Goal: Task Accomplishment & Management: Use online tool/utility

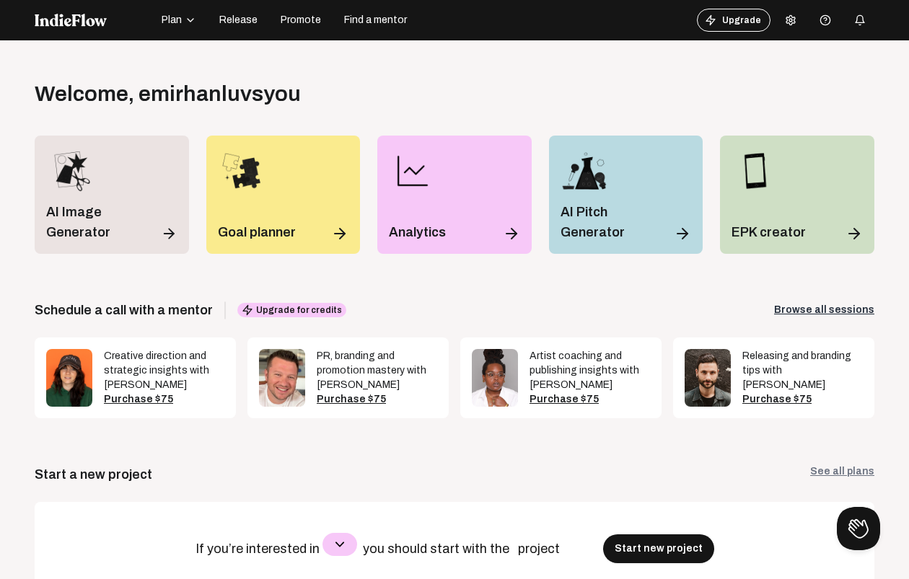
click at [230, 15] on span "Release" at bounding box center [238, 20] width 38 height 14
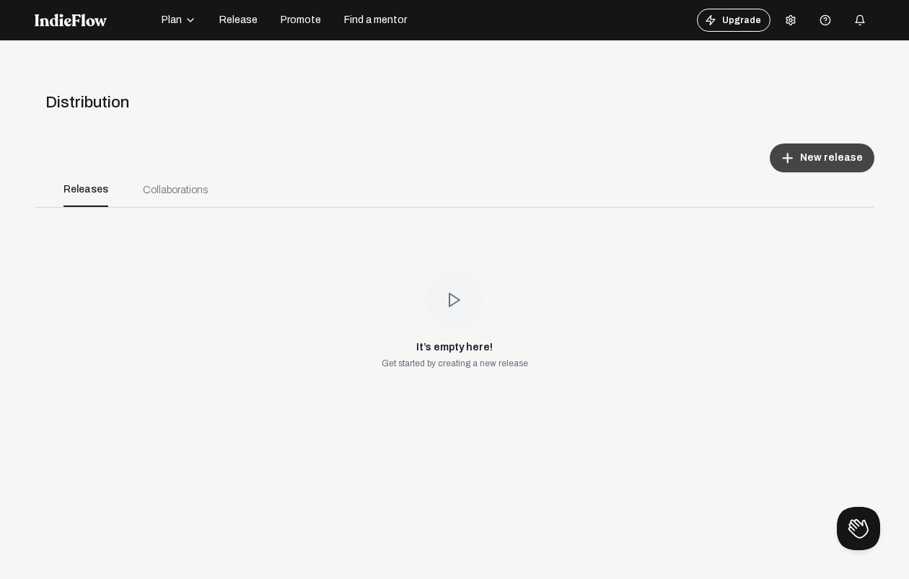
click at [782, 160] on mat-icon "add" at bounding box center [787, 157] width 13 height 13
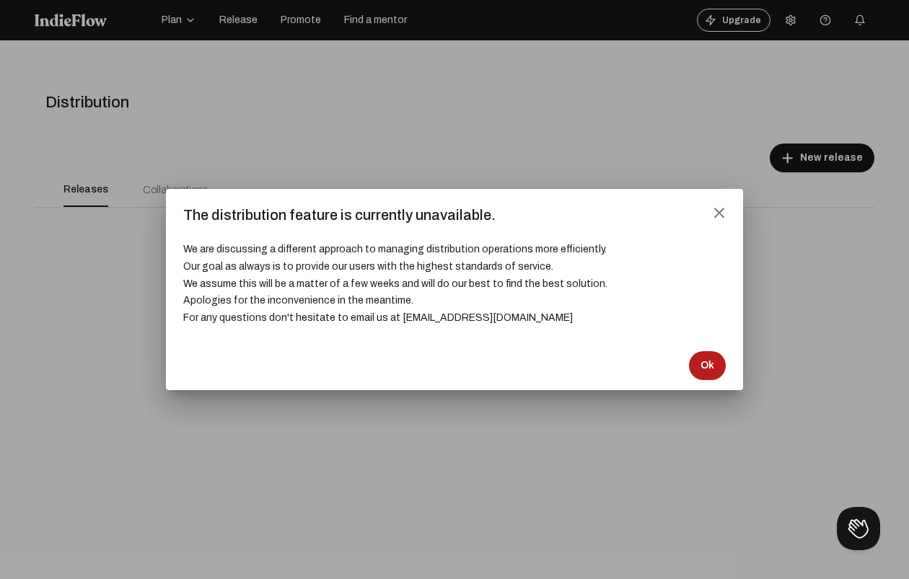
click at [717, 366] on button "Ok" at bounding box center [707, 365] width 37 height 29
